Goal: Transaction & Acquisition: Purchase product/service

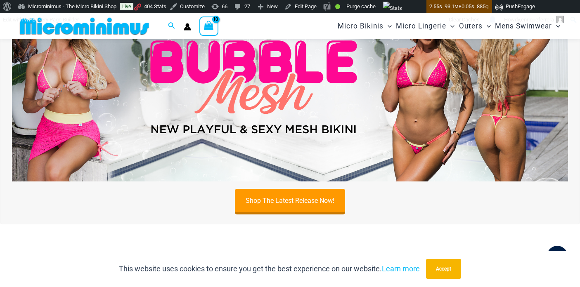
scroll to position [77, 0]
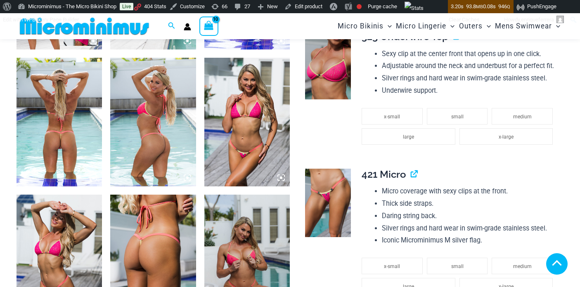
scroll to position [925, 0]
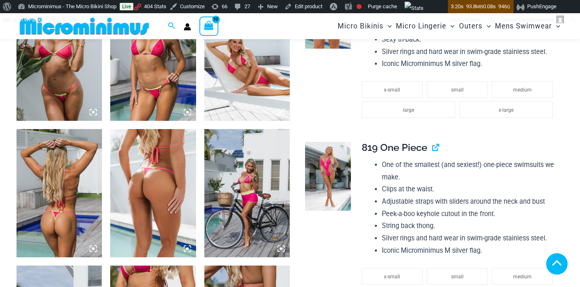
click at [467, 268] on li "small" at bounding box center [457, 276] width 61 height 17
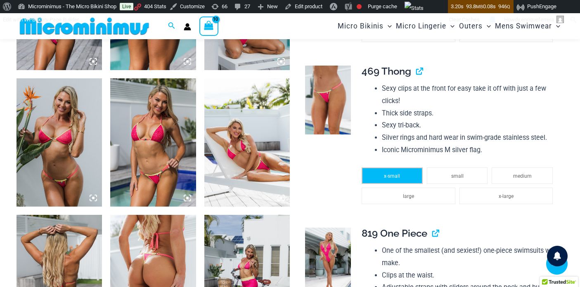
click at [389, 174] on span "x-small" at bounding box center [392, 176] width 16 height 6
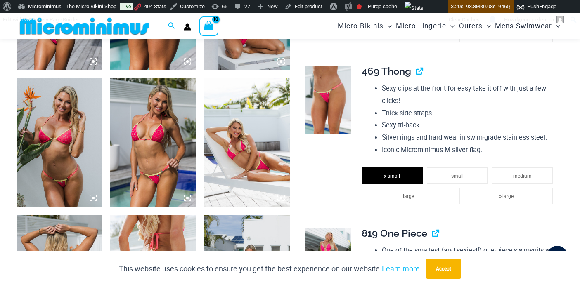
type input "**********"
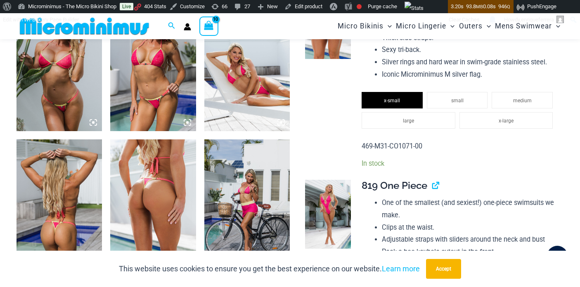
scroll to position [691, 0]
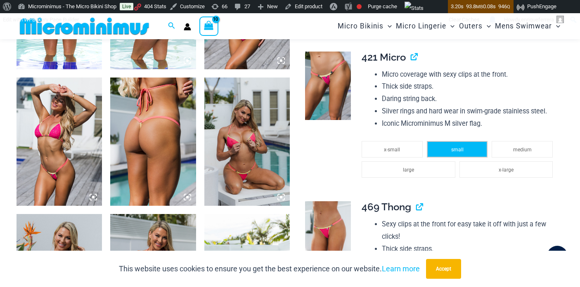
click at [457, 150] on span "small" at bounding box center [457, 150] width 12 height 6
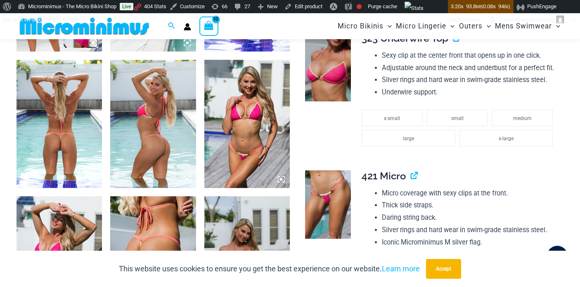
scroll to position [538, 0]
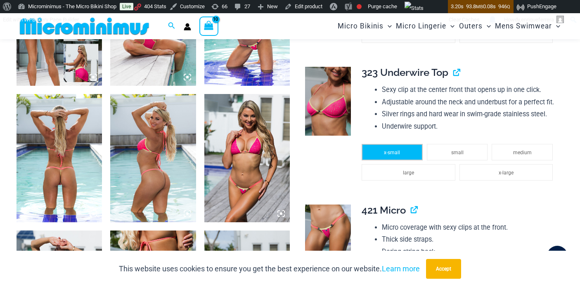
click at [392, 149] on li "x-small" at bounding box center [392, 152] width 61 height 17
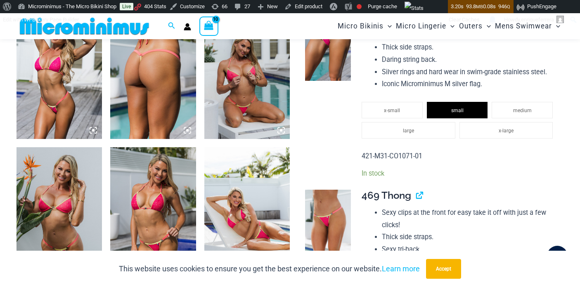
scroll to position [324, 0]
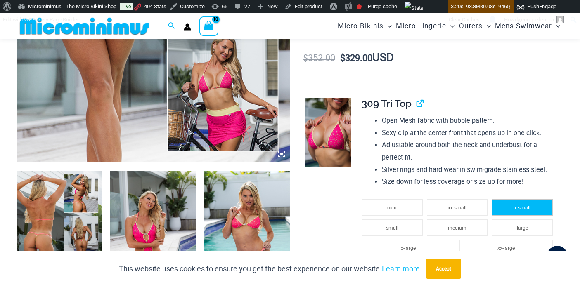
click at [513, 204] on li "x-small" at bounding box center [522, 207] width 61 height 17
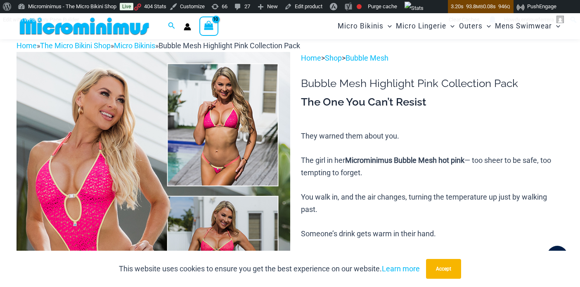
scroll to position [0, 0]
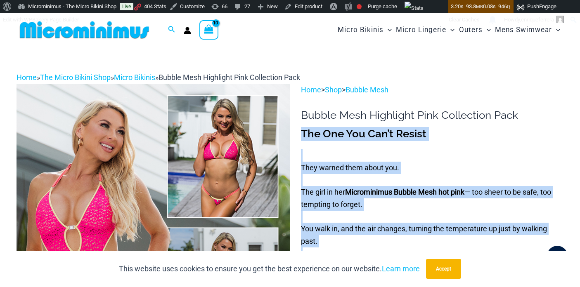
drag, startPoint x: 516, startPoint y: 115, endPoint x: 299, endPoint y: 117, distance: 217.2
drag, startPoint x: 525, startPoint y: 117, endPoint x: 301, endPoint y: 113, distance: 224.2
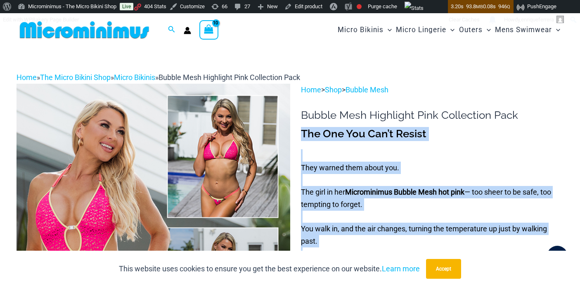
click at [529, 110] on h1 "Bubble Mesh Highlight Pink Collection Pack" at bounding box center [432, 115] width 263 height 13
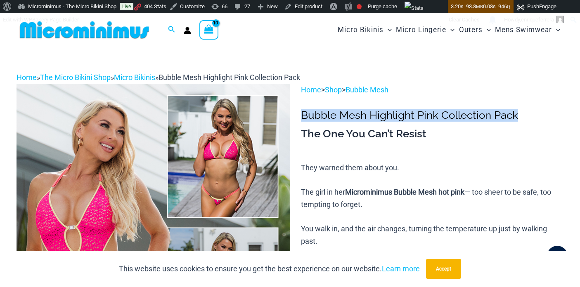
drag, startPoint x: 521, startPoint y: 116, endPoint x: 301, endPoint y: 111, distance: 220.1
click at [301, 111] on h1 "Bubble Mesh Highlight Pink Collection Pack" at bounding box center [432, 115] width 263 height 13
copy h1 "Bubble Mesh Highlight Pink Collection Pack"
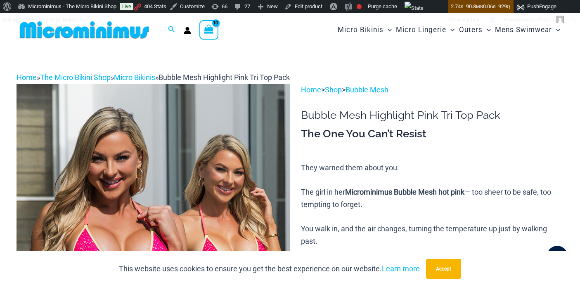
type input "**********"
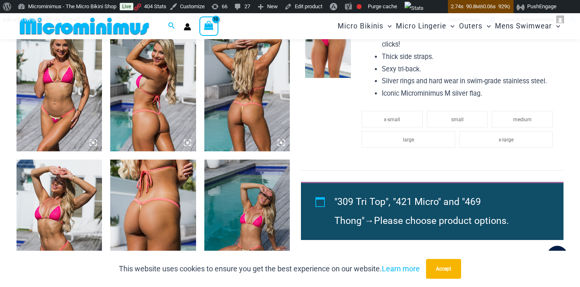
scroll to position [564, 0]
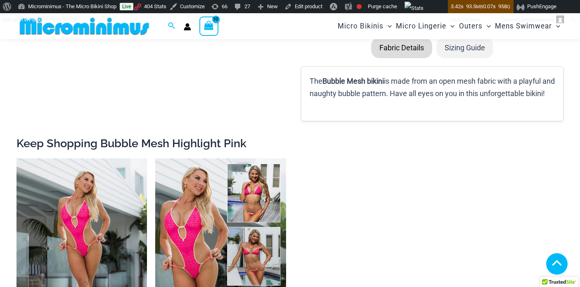
scroll to position [908, 0]
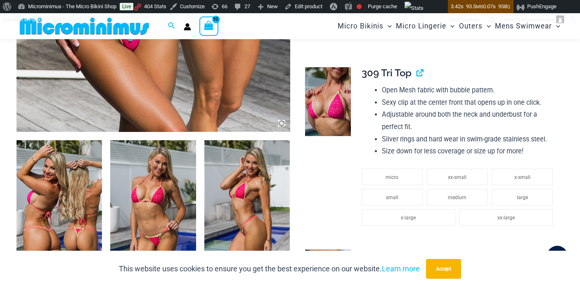
type input "**********"
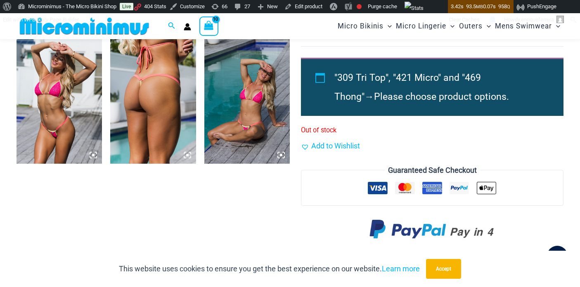
scroll to position [754, 0]
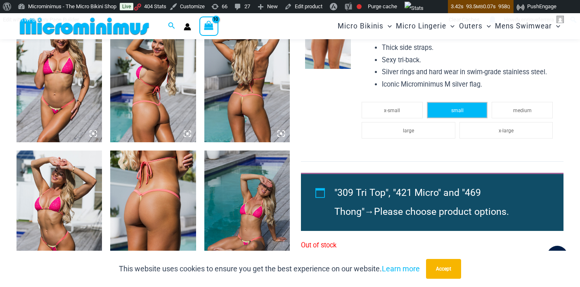
click at [457, 114] on span "small" at bounding box center [457, 111] width 12 height 6
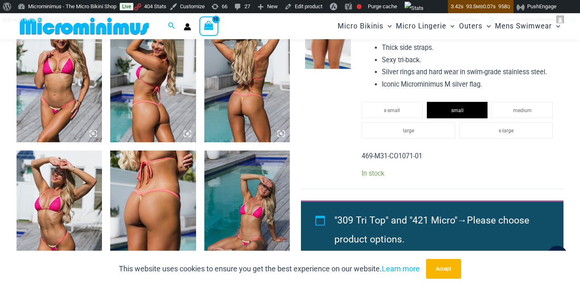
scroll to position [536, 0]
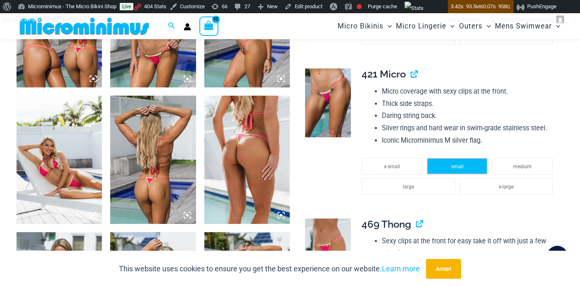
click at [454, 160] on li "small" at bounding box center [457, 166] width 61 height 17
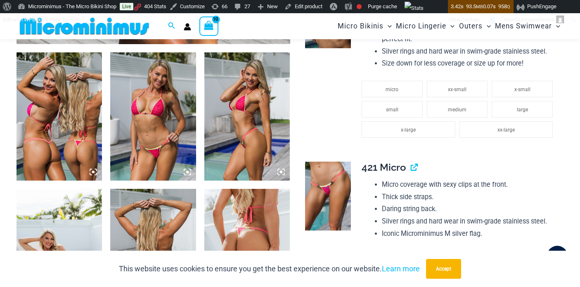
scroll to position [321, 0]
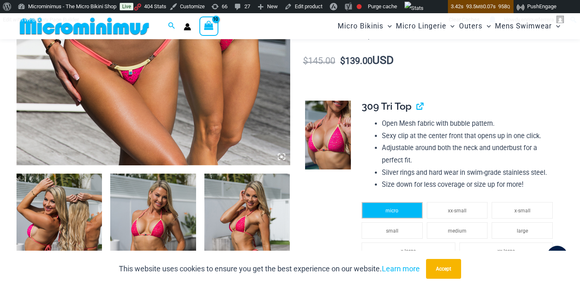
click at [404, 207] on li "micro" at bounding box center [392, 210] width 61 height 17
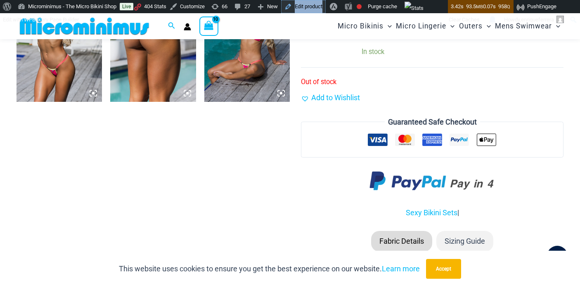
scroll to position [860, 0]
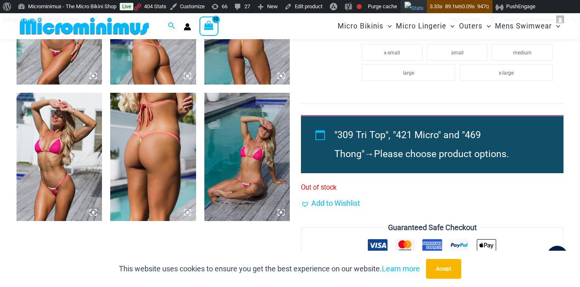
scroll to position [800, 0]
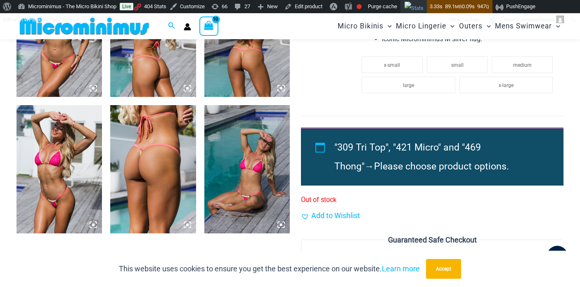
type input "**********"
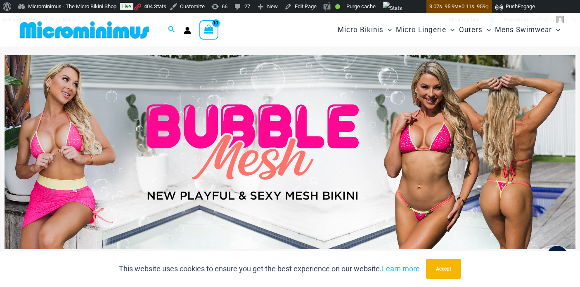
type input "**********"
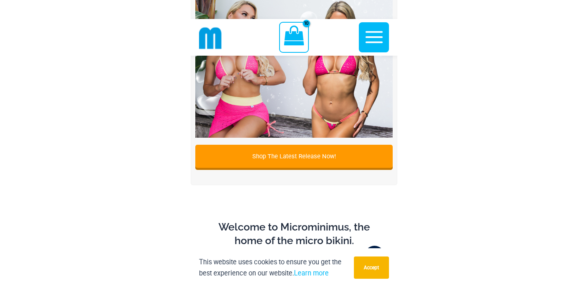
scroll to position [131, 0]
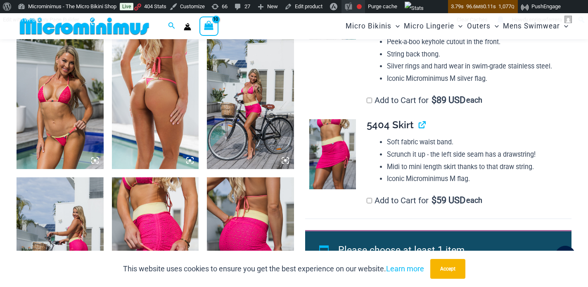
scroll to position [871, 0]
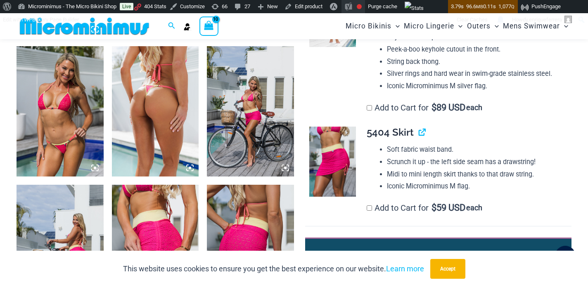
type input "**********"
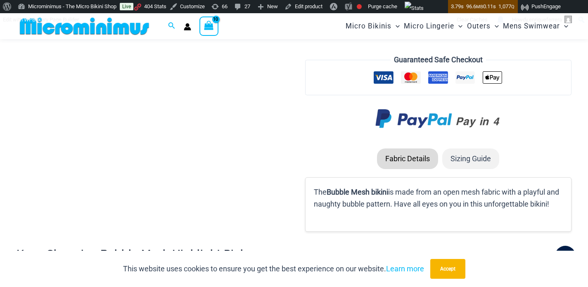
scroll to position [1195, 0]
